Goal: Obtain resource: Download file/media

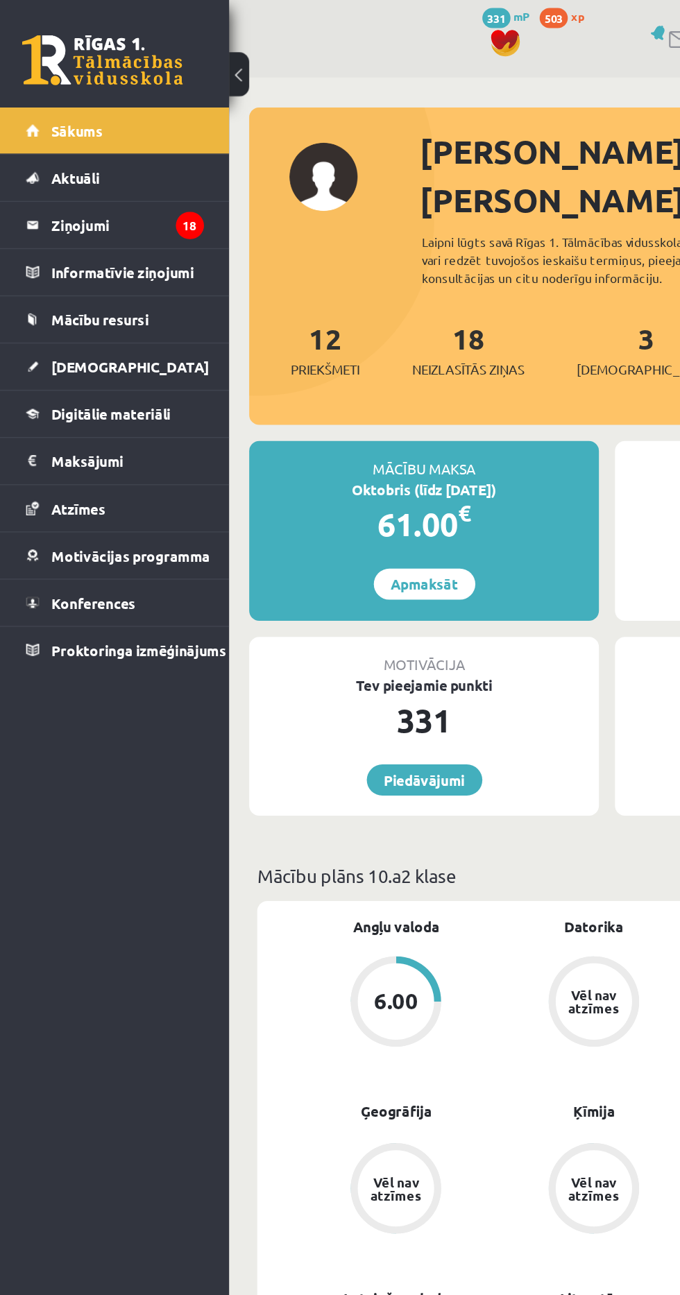
click at [26, 264] on link "[DEMOGRAPHIC_DATA]" at bounding box center [79, 253] width 123 height 32
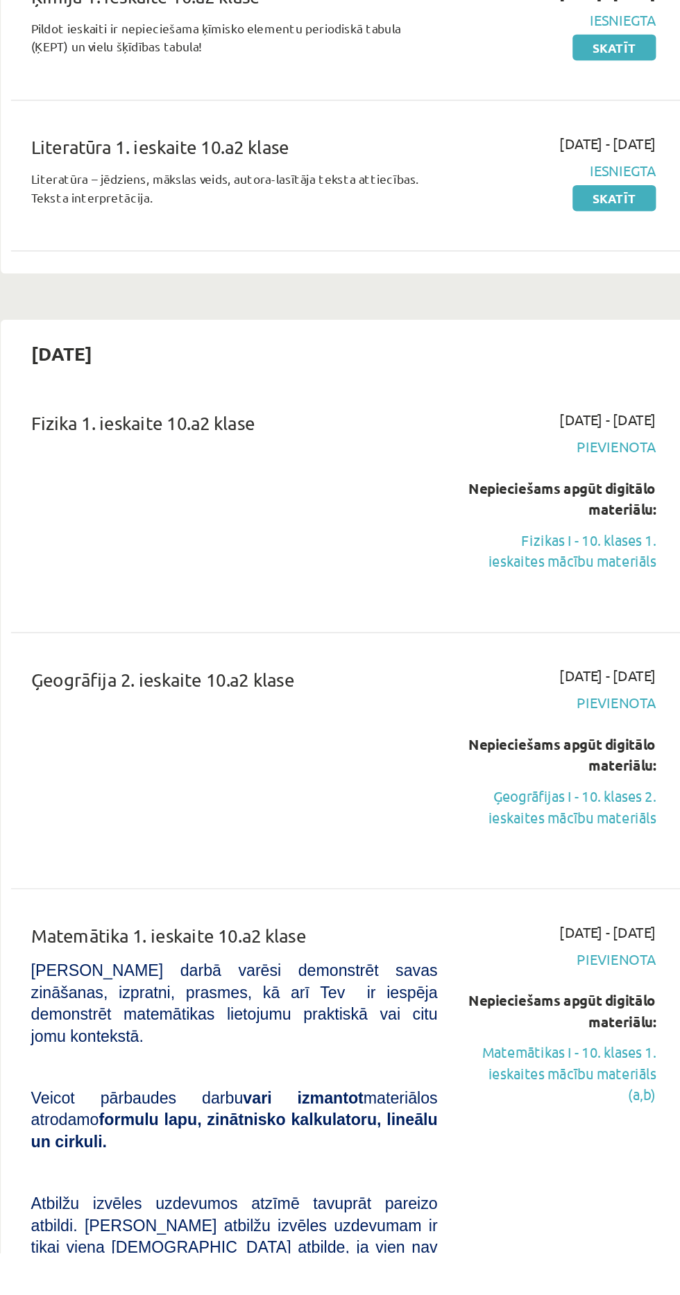
scroll to position [275, 0]
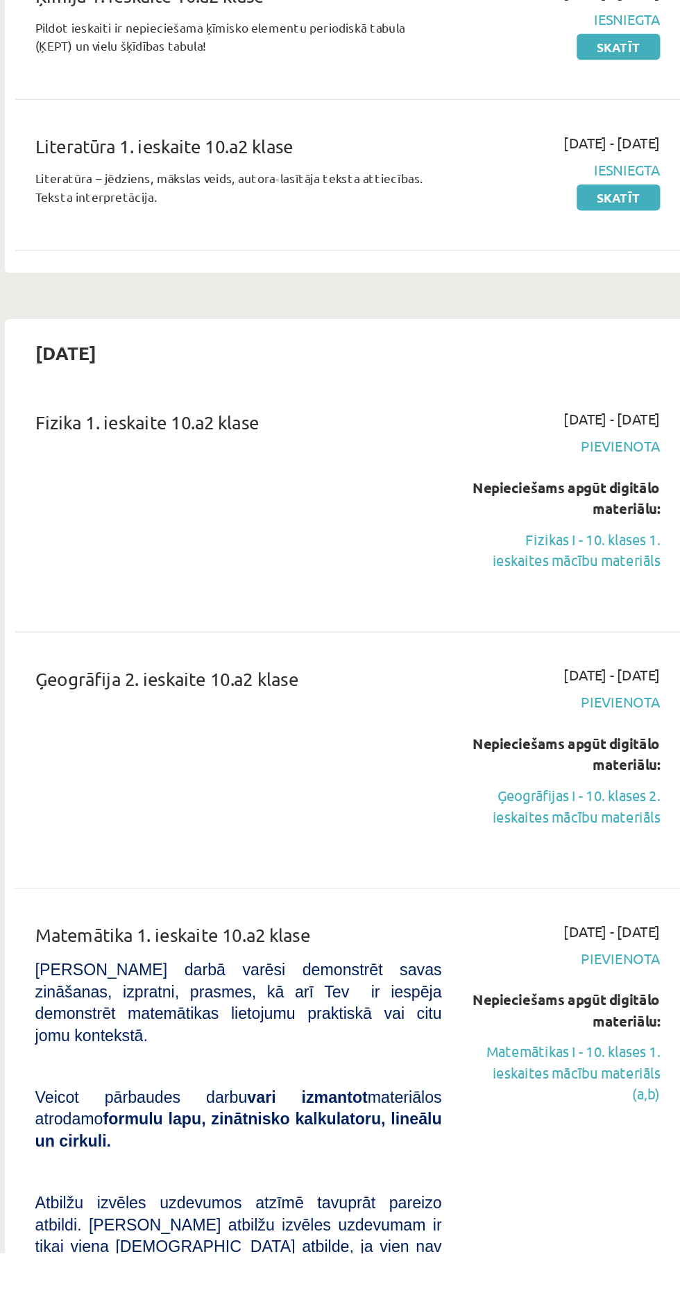
click at [588, 813] on link "Fizikas I - 10. klases 1. ieskaites mācību materiāls" at bounding box center [560, 809] width 130 height 29
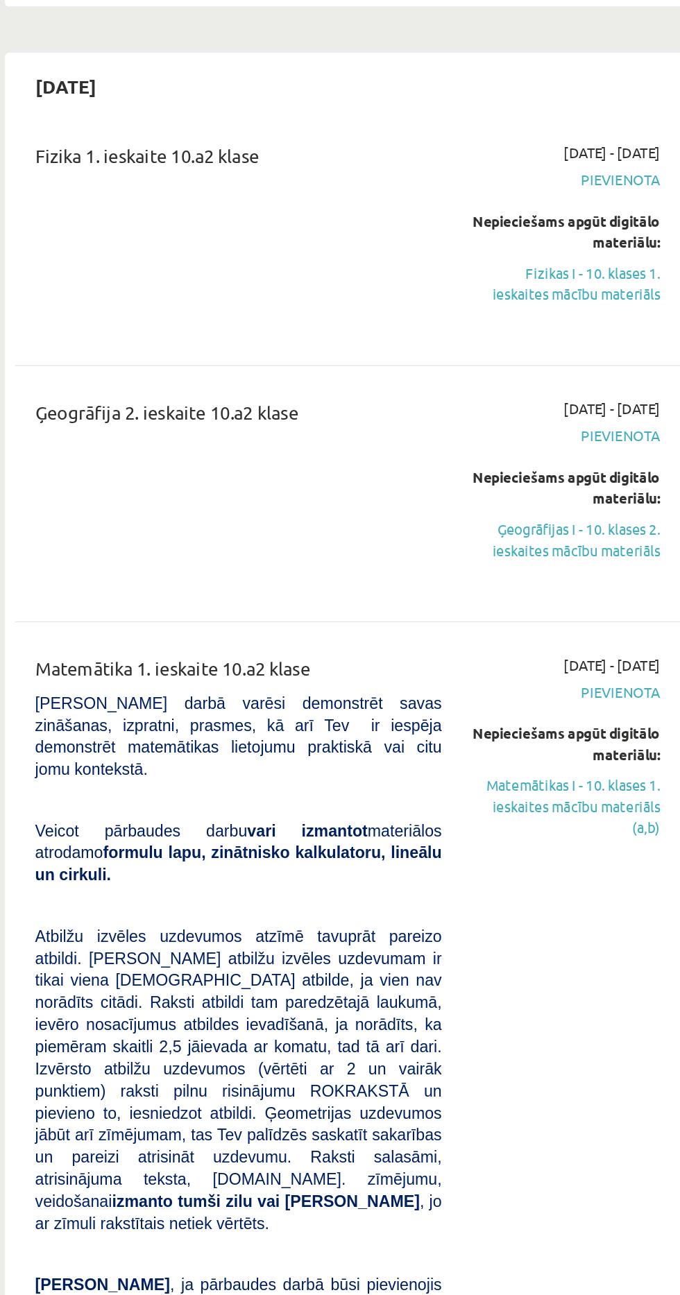
scroll to position [562, 0]
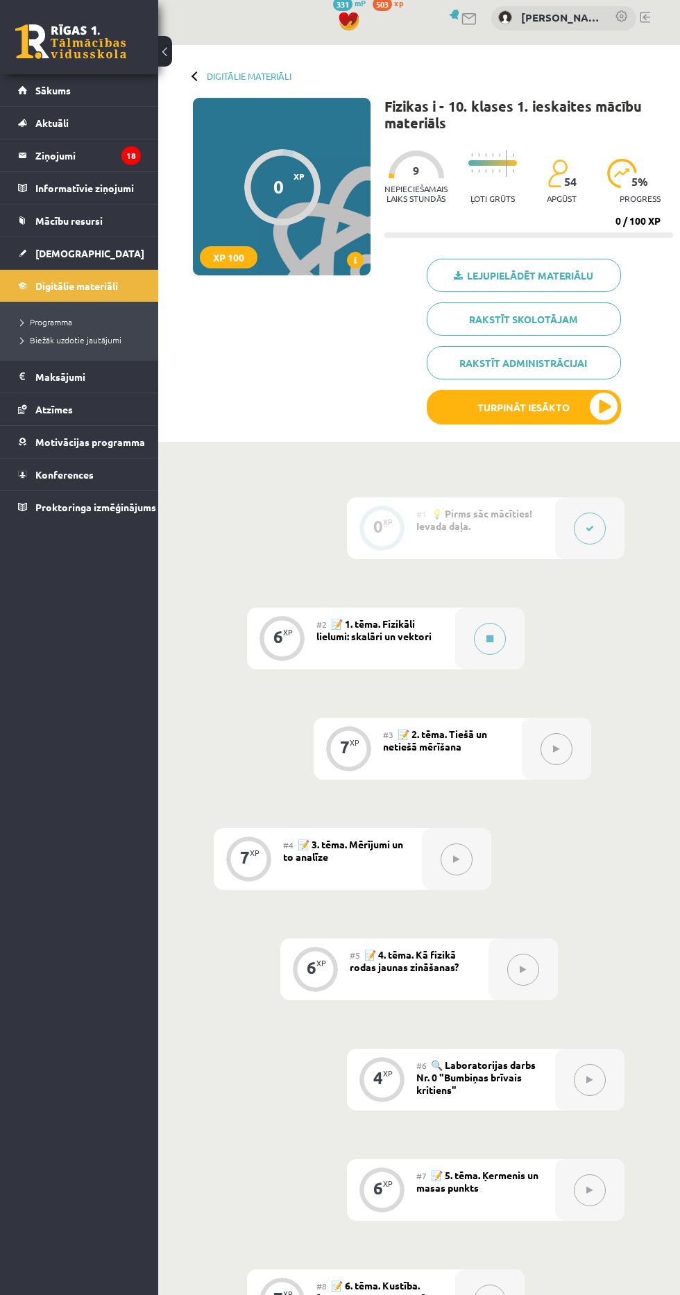
scroll to position [22, 0]
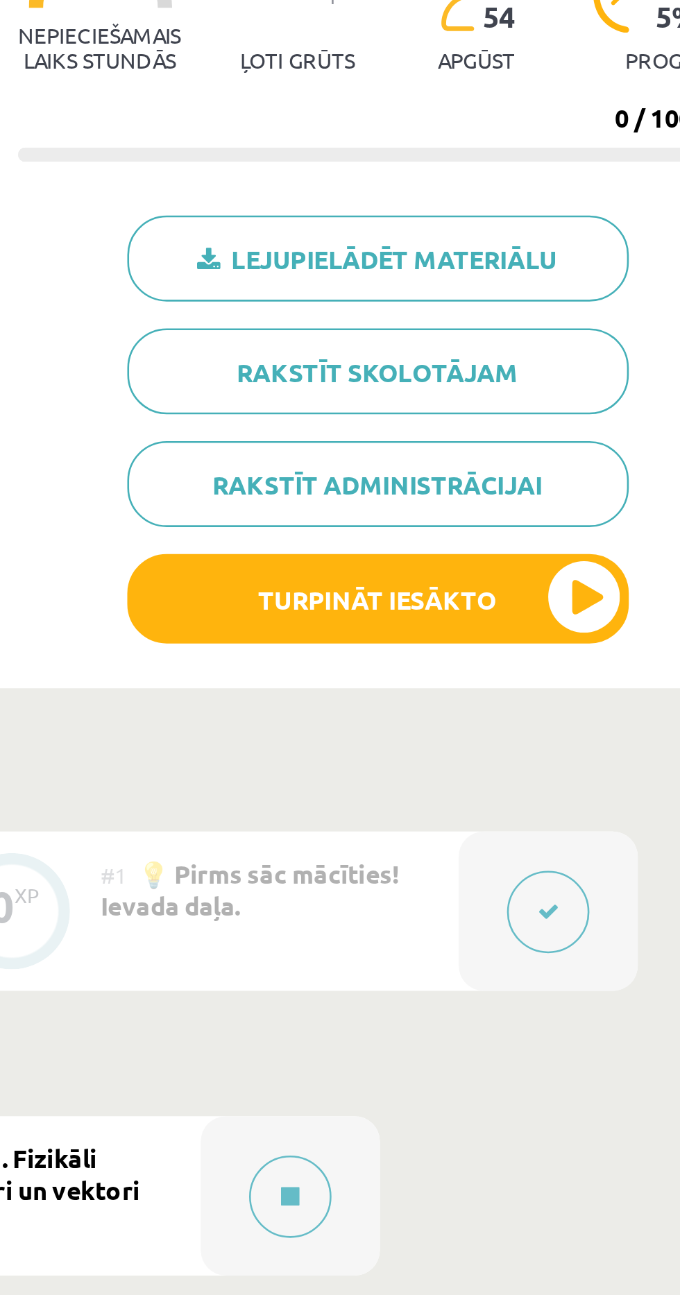
click at [571, 256] on link "Lejupielādēt materiālu" at bounding box center [524, 261] width 194 height 33
